Goal: Navigation & Orientation: Find specific page/section

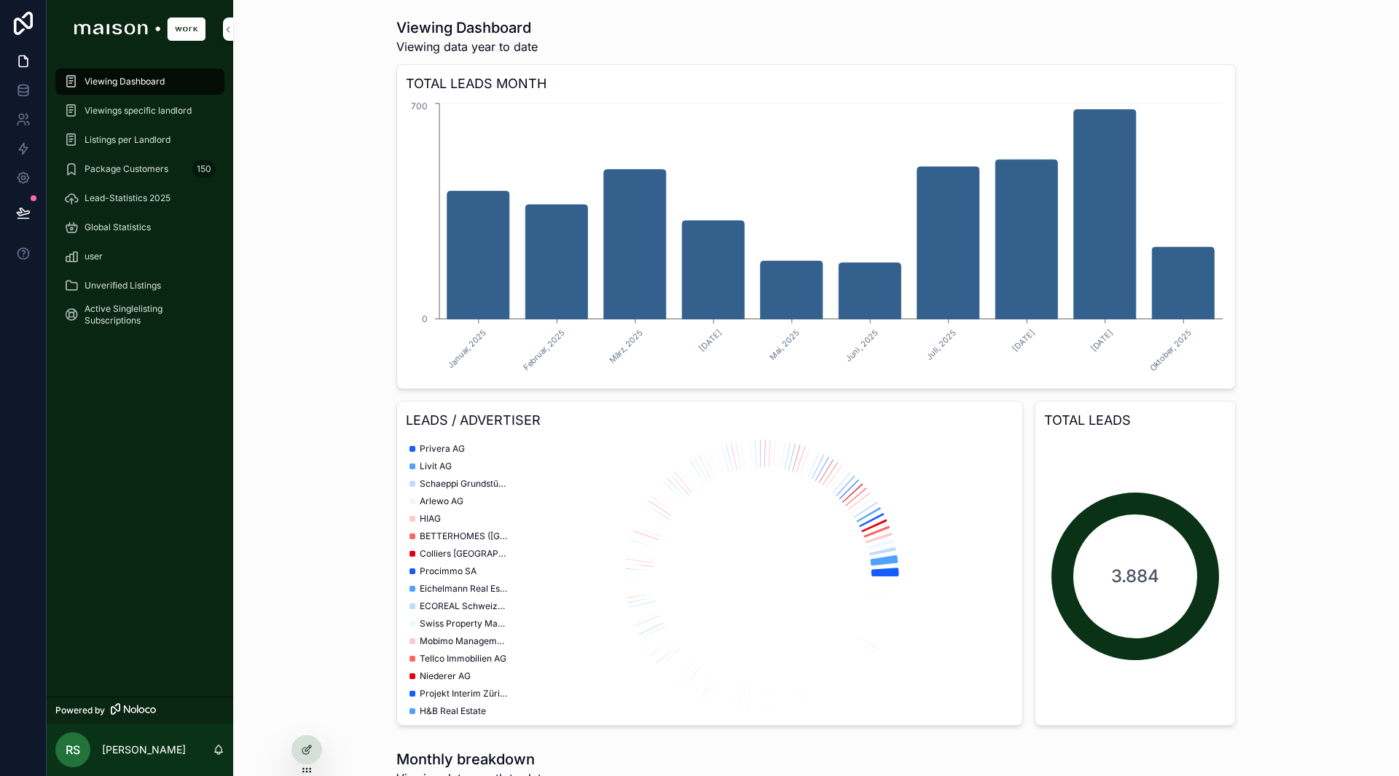
click at [1310, 412] on div "Viewing Dashboard Viewing data year to date TOTAL LEADS MONTH Januar, 2025 Febr…" at bounding box center [816, 372] width 1143 height 720
